Goal: Task Accomplishment & Management: Complete application form

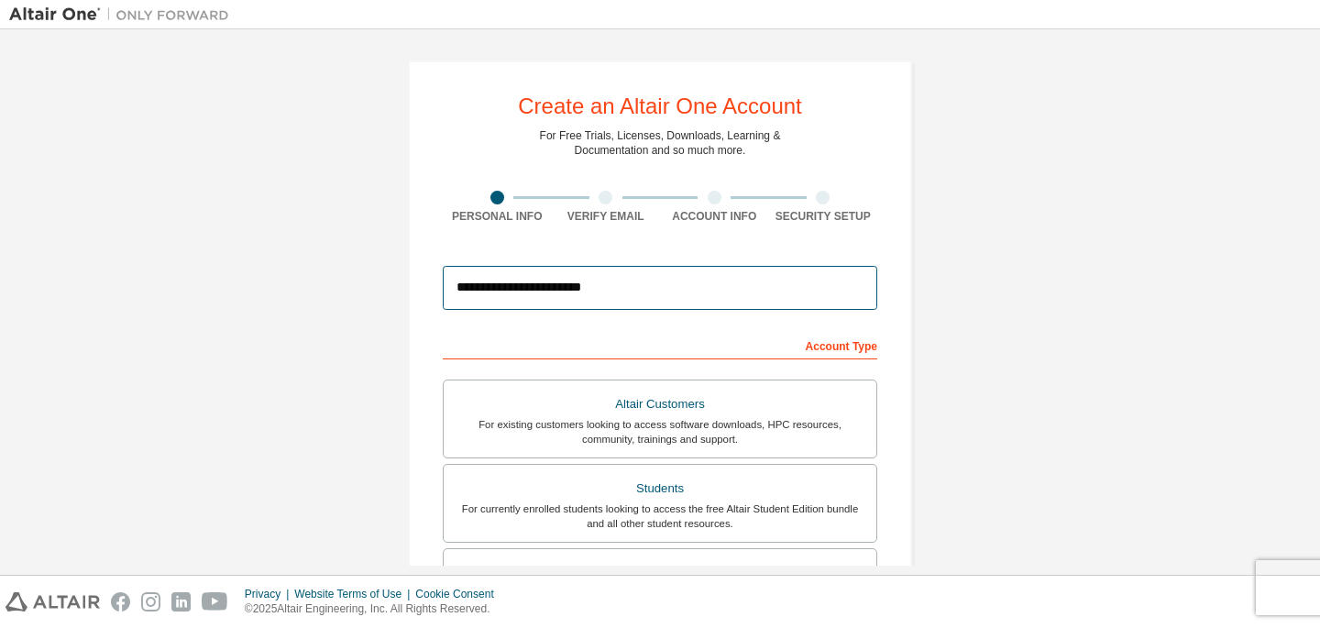
click at [583, 280] on input "**********" at bounding box center [660, 288] width 435 height 44
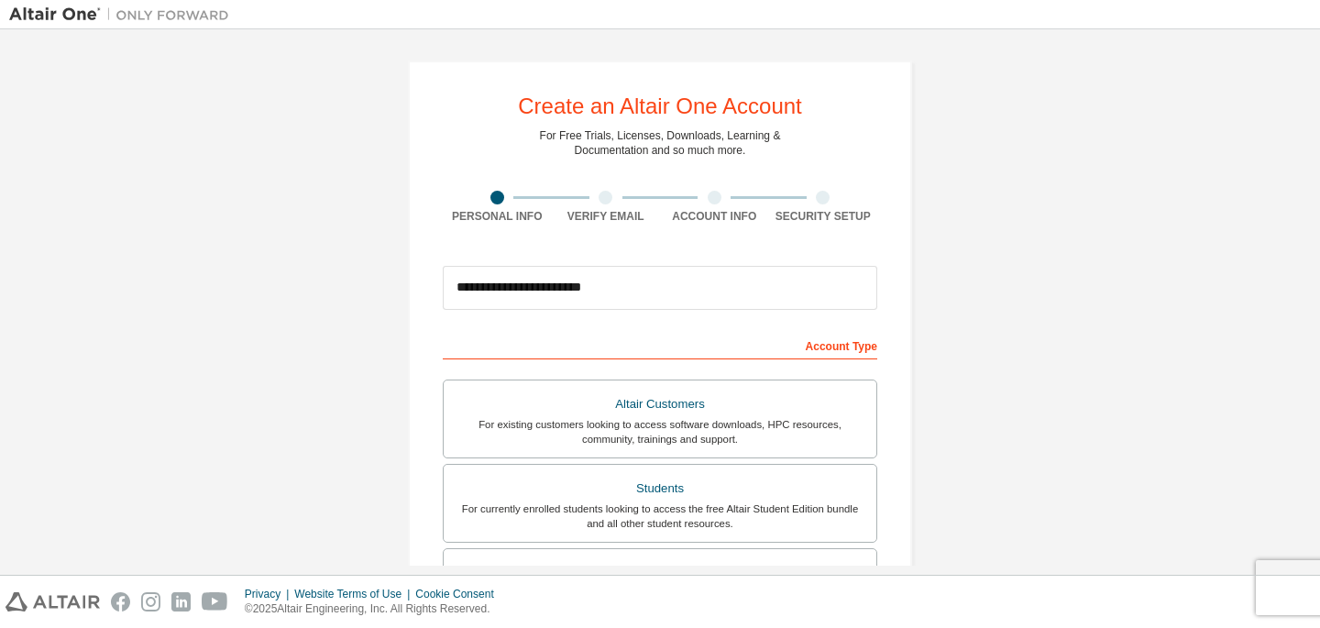
click at [585, 241] on div "**********" at bounding box center [660, 524] width 504 height 927
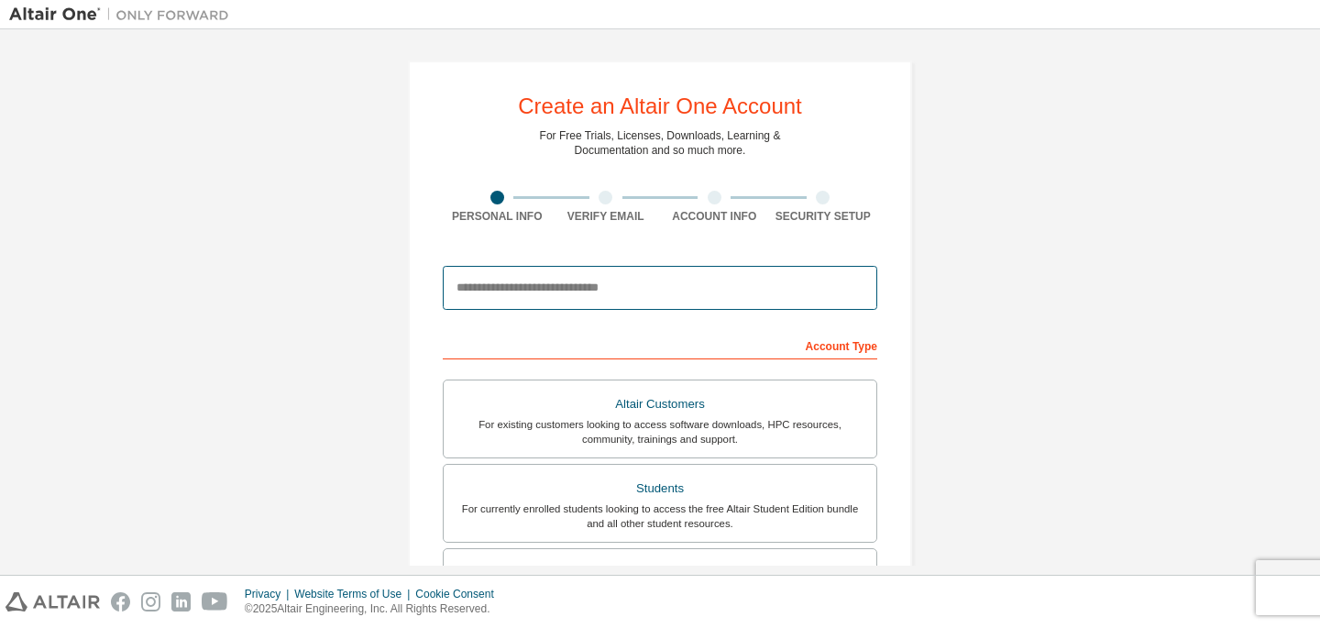
click at [490, 285] on input "email" at bounding box center [660, 288] width 435 height 44
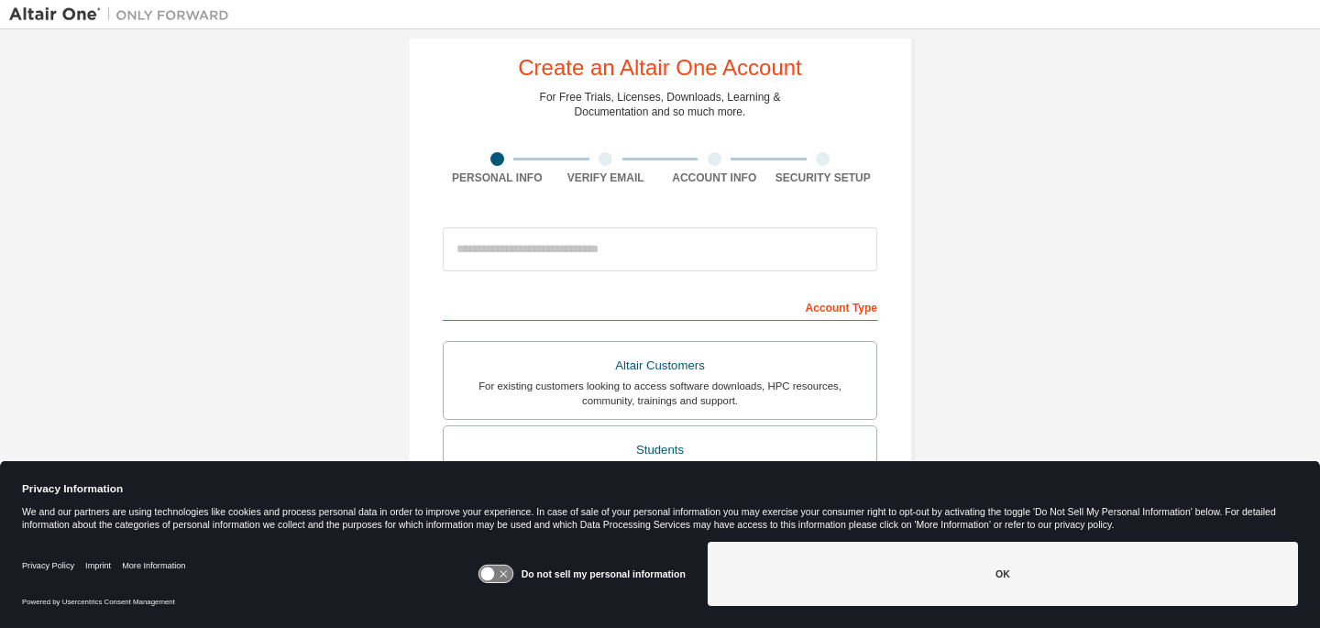
scroll to position [44, 0]
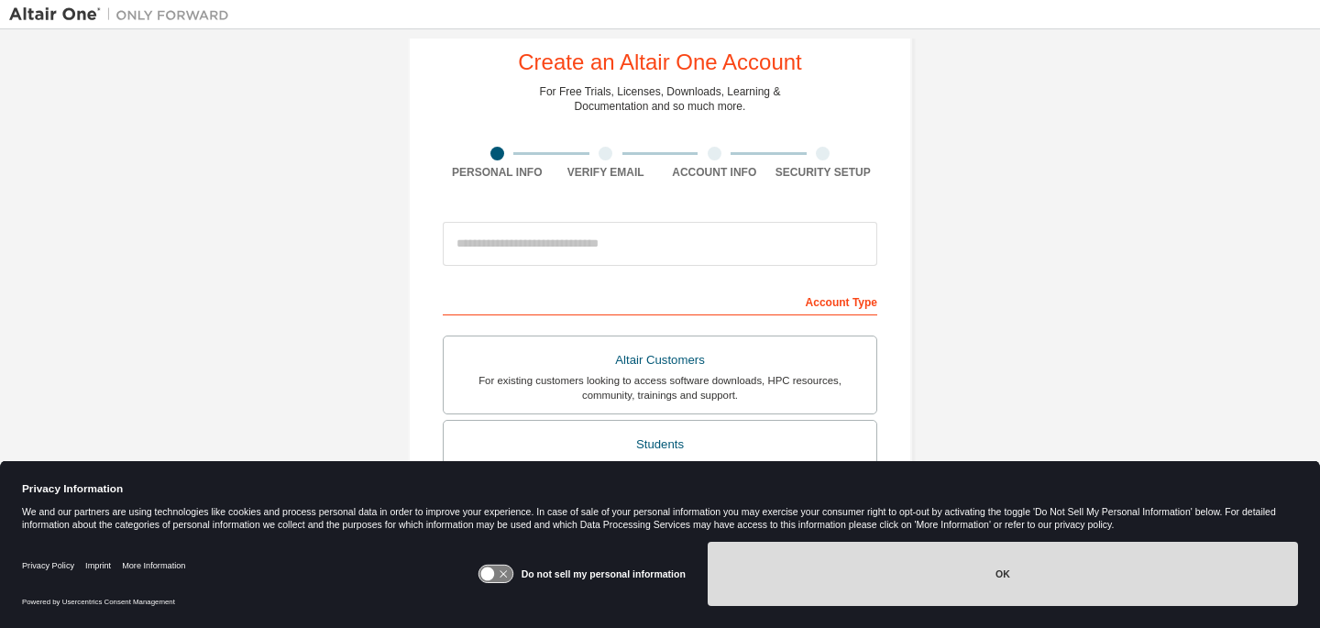
click at [930, 576] on button "OK" at bounding box center [1003, 574] width 590 height 64
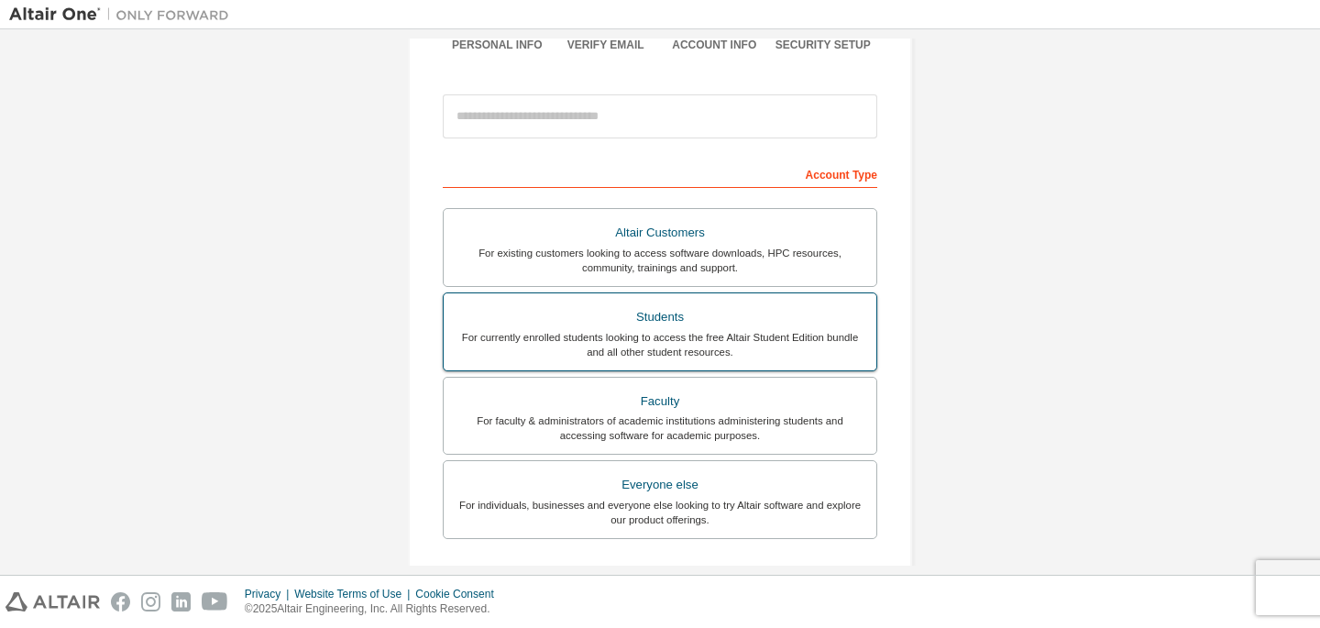
scroll to position [183, 0]
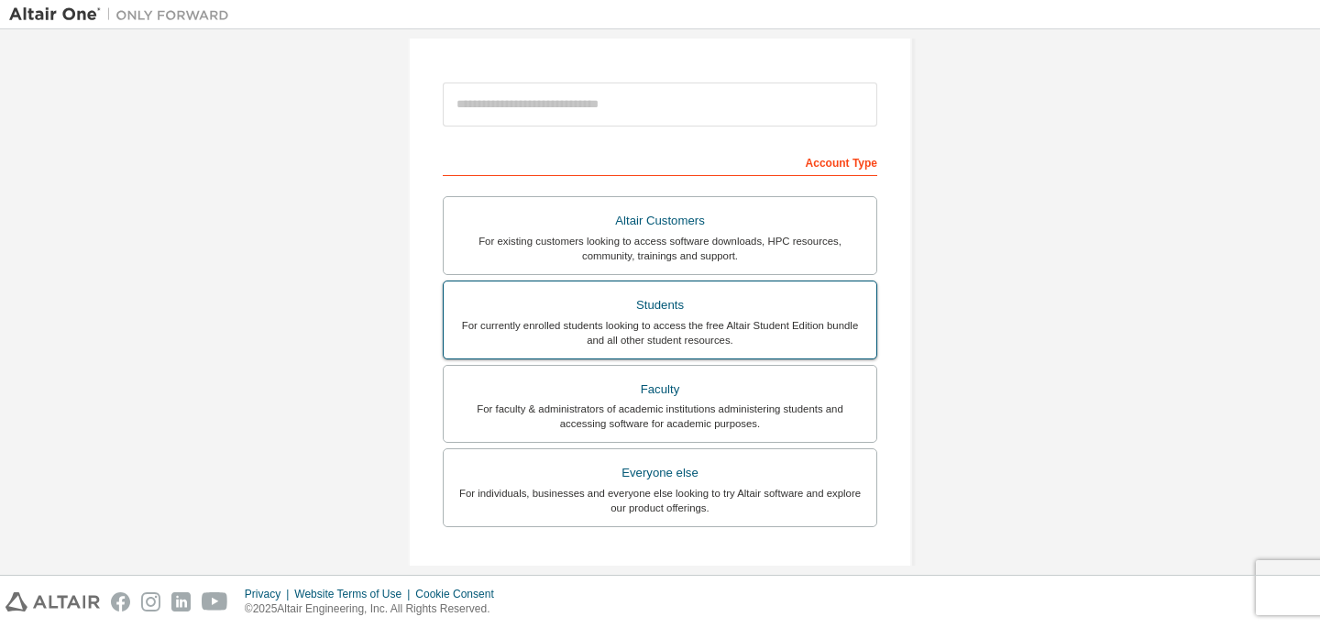
click at [670, 325] on div "For currently enrolled students looking to access the free Altair Student Editi…" at bounding box center [660, 332] width 411 height 29
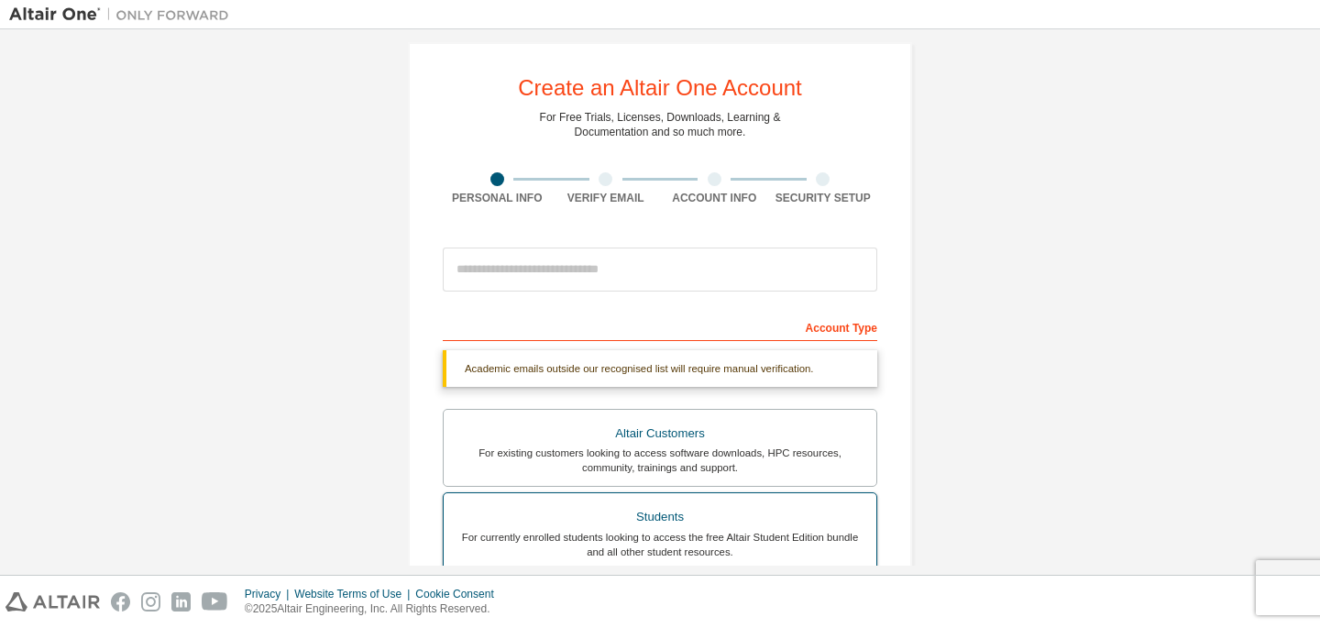
scroll to position [0, 0]
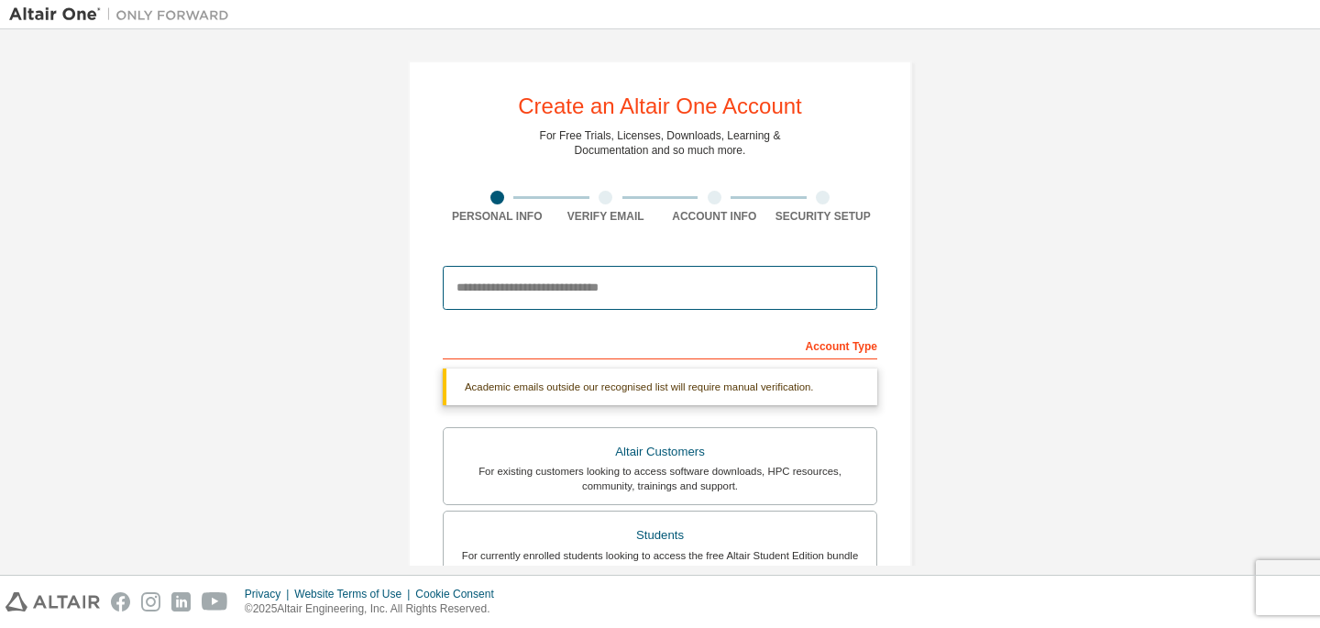
click at [641, 294] on input "email" at bounding box center [660, 288] width 435 height 44
type input "**********"
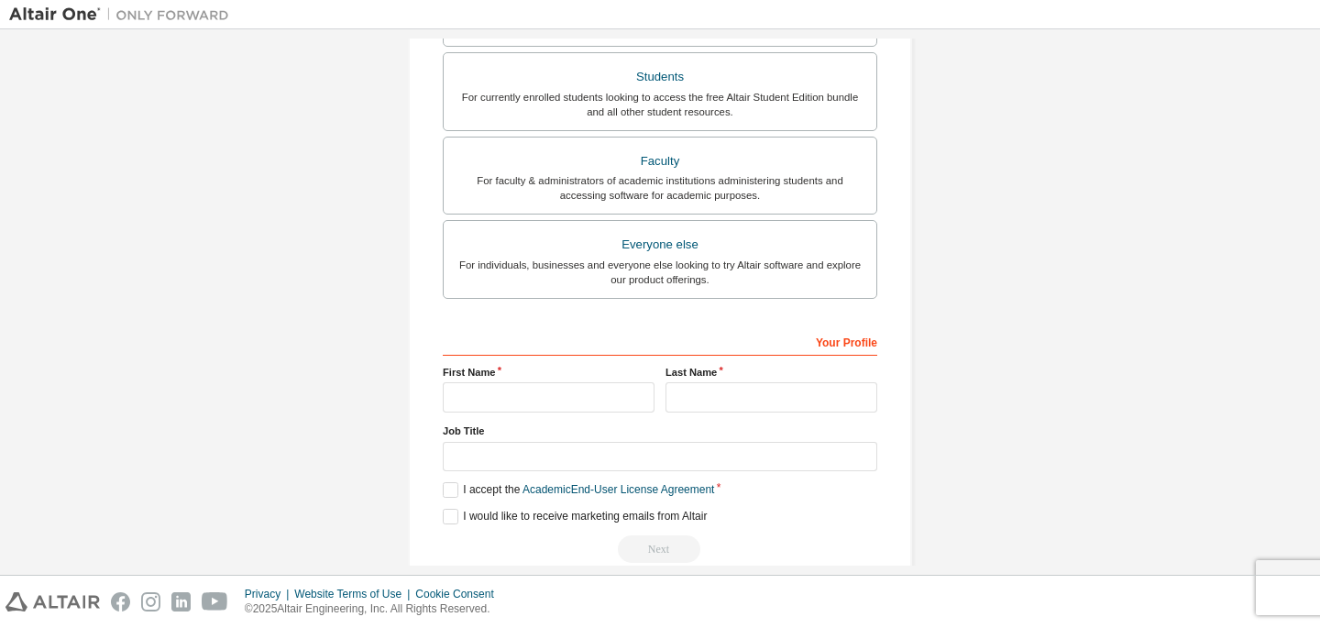
scroll to position [444, 0]
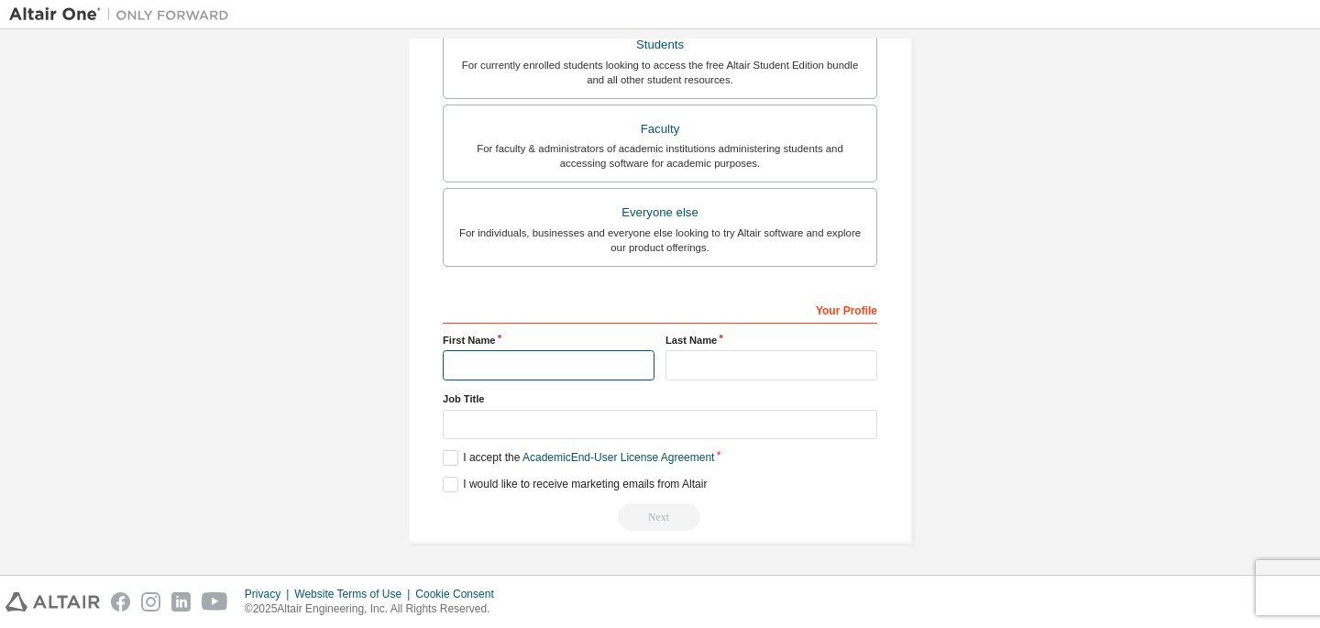
click at [600, 354] on input "text" at bounding box center [549, 365] width 212 height 30
type input "*"
type input "******"
click at [724, 363] on input "text" at bounding box center [772, 365] width 212 height 30
type input "********"
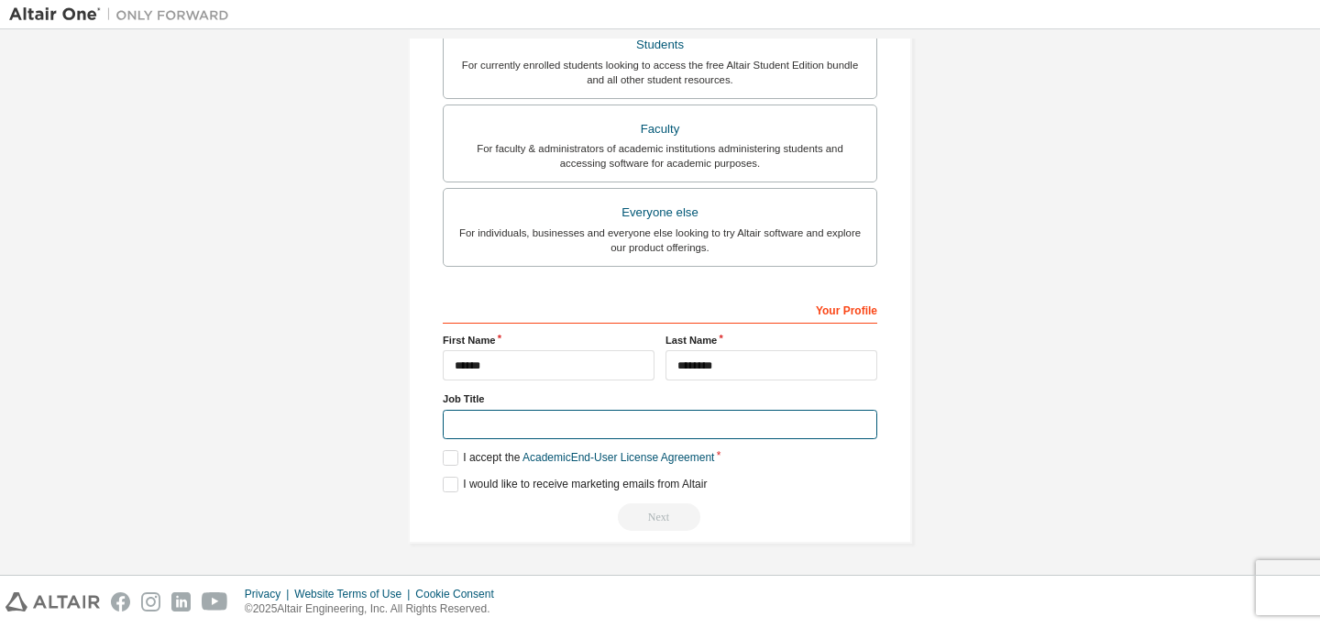
click at [580, 417] on input "text" at bounding box center [660, 425] width 435 height 30
click at [452, 455] on label "I accept the Academic End-User License Agreement" at bounding box center [578, 458] width 271 height 16
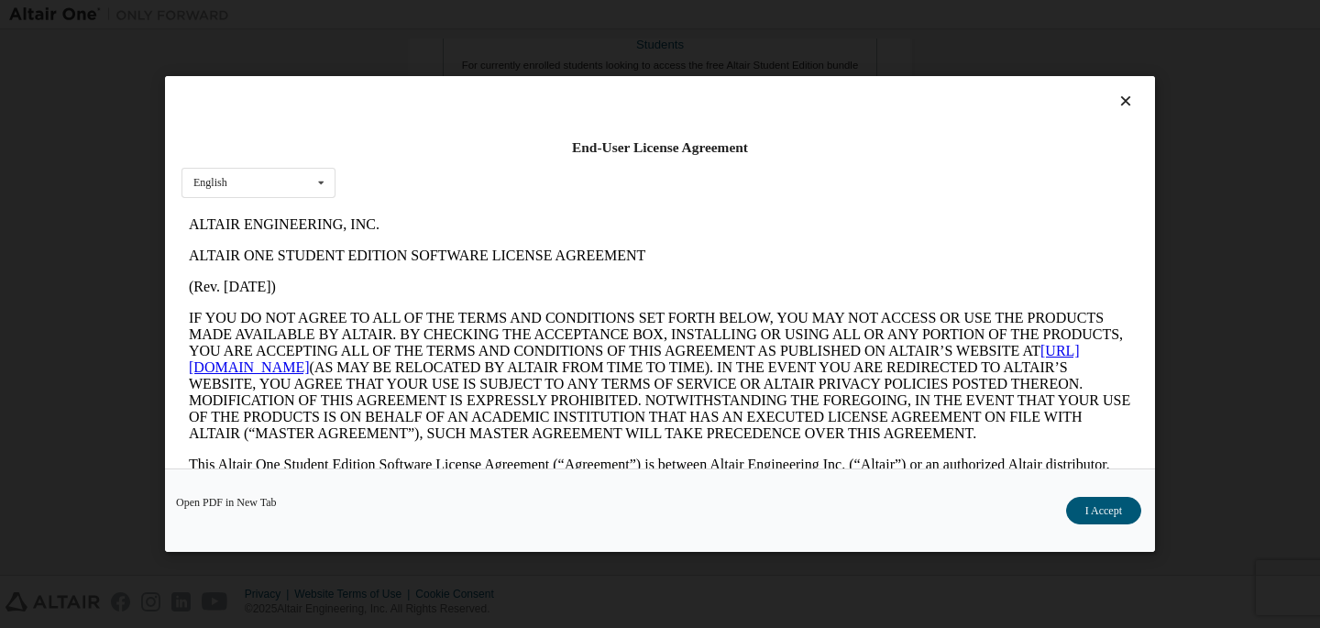
scroll to position [0, 0]
click at [1090, 506] on button "I Accept" at bounding box center [1103, 511] width 75 height 28
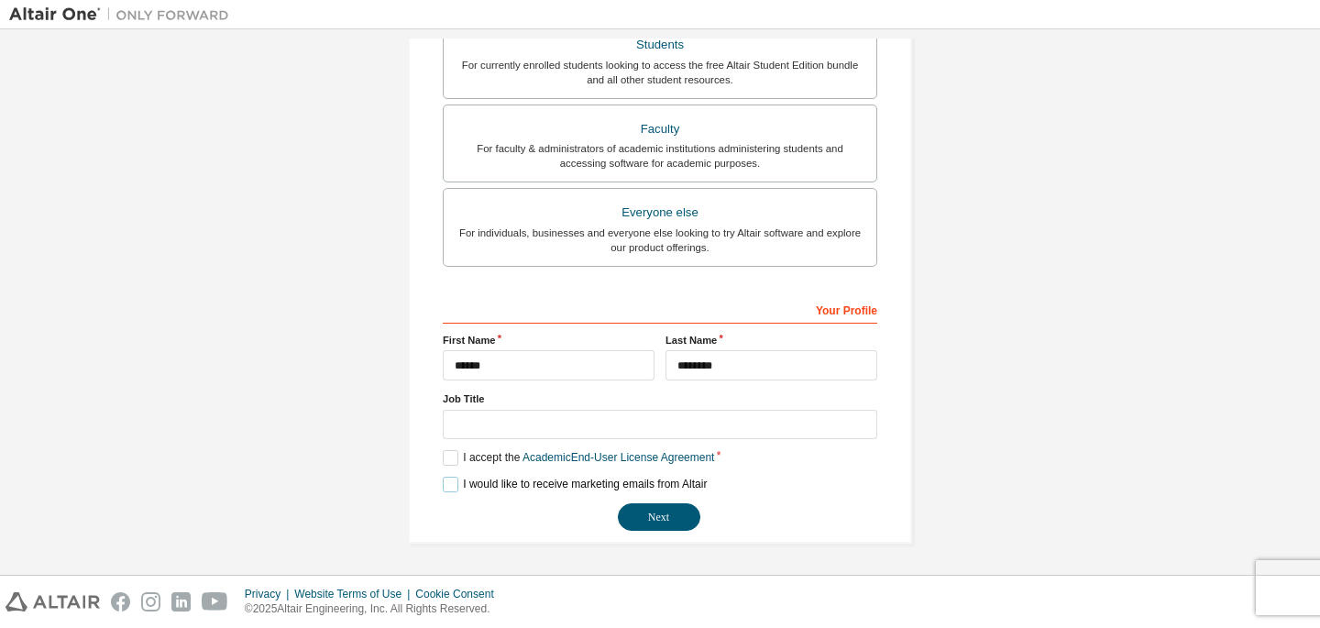
click at [452, 483] on label "I would like to receive marketing emails from Altair" at bounding box center [575, 485] width 264 height 16
click at [667, 514] on button "Next" at bounding box center [659, 517] width 83 height 28
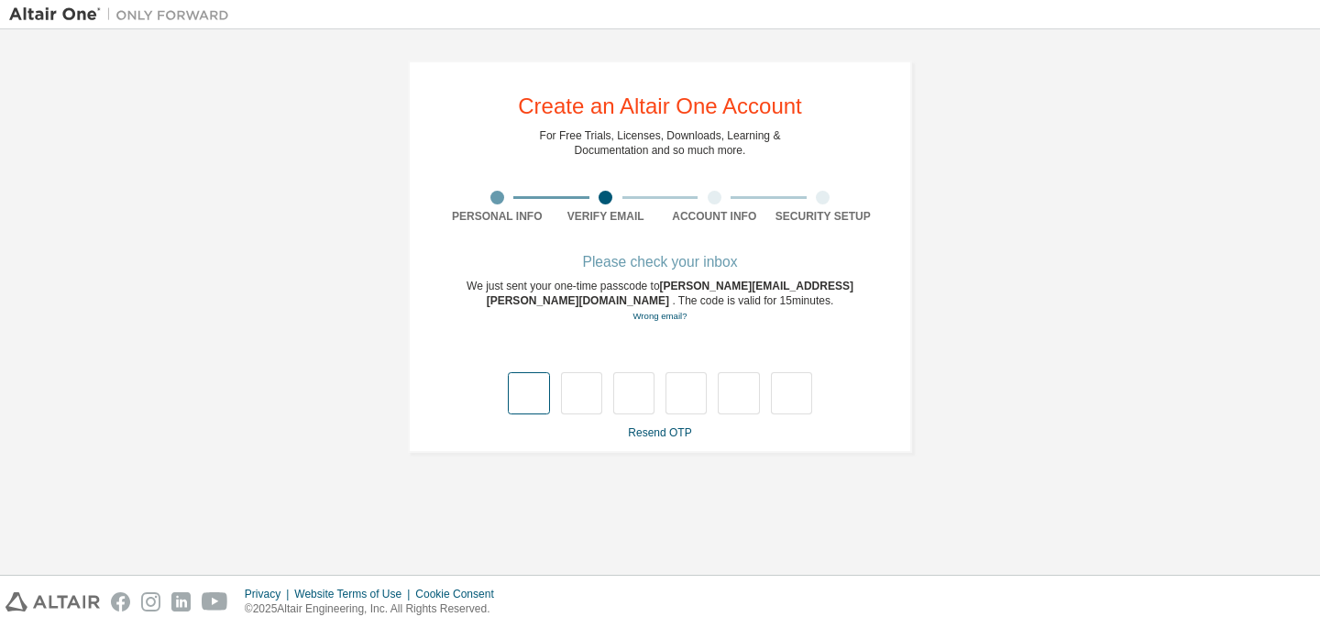
click at [535, 395] on input "text" at bounding box center [528, 393] width 41 height 42
click at [539, 403] on input "text" at bounding box center [528, 393] width 41 height 42
type input "*"
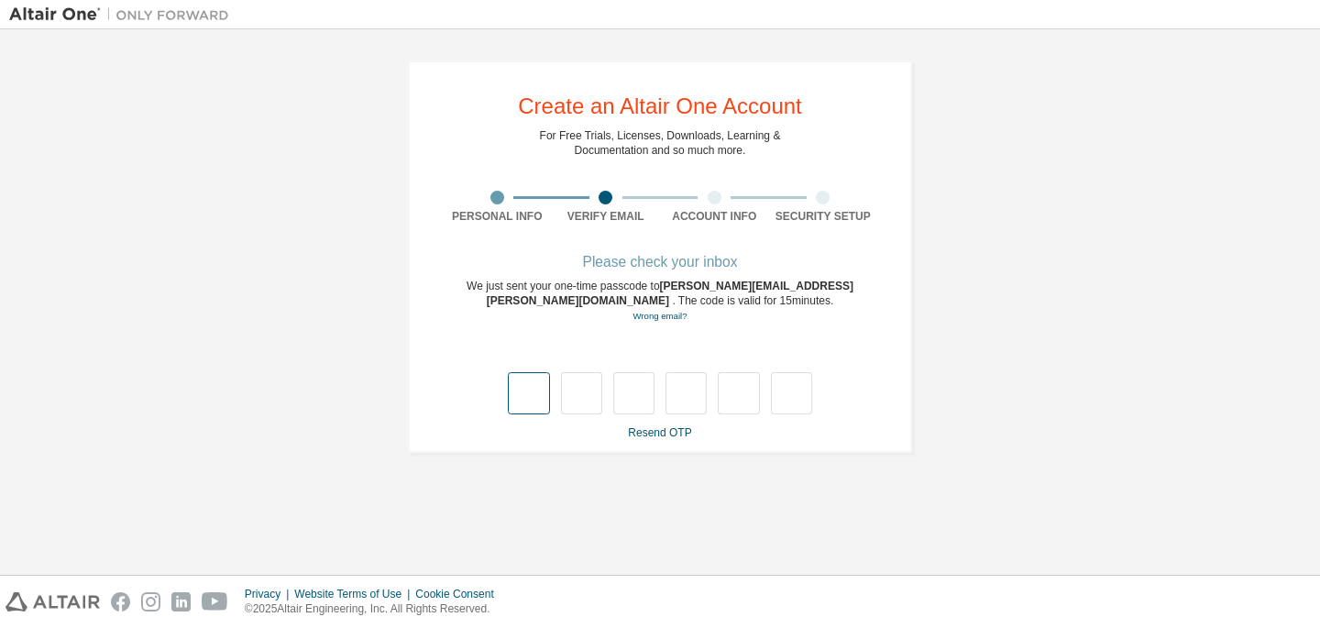
type input "*"
